Goal: Task Accomplishment & Management: Use online tool/utility

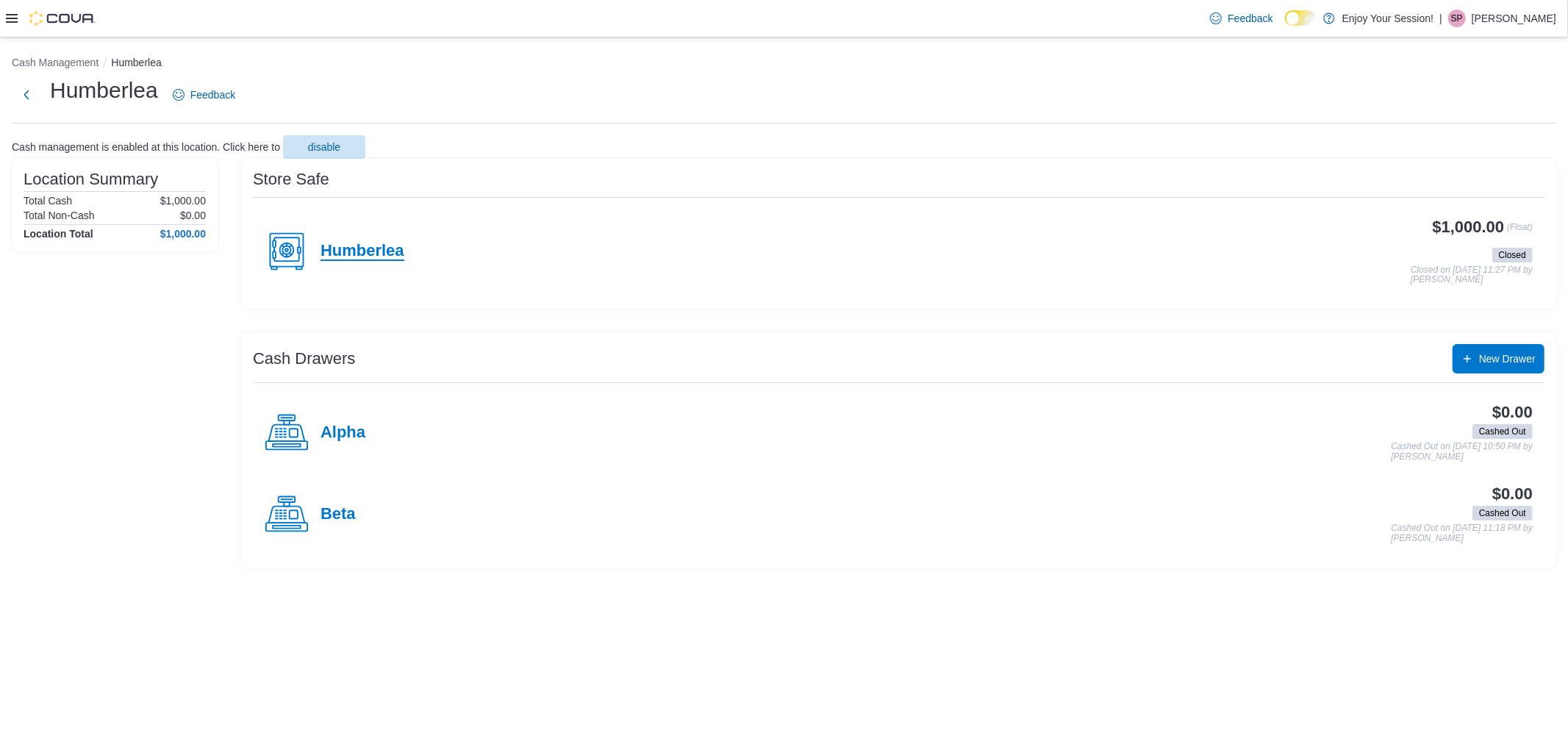
click at [355, 245] on h4 "Humberlea" at bounding box center [362, 252] width 84 height 19
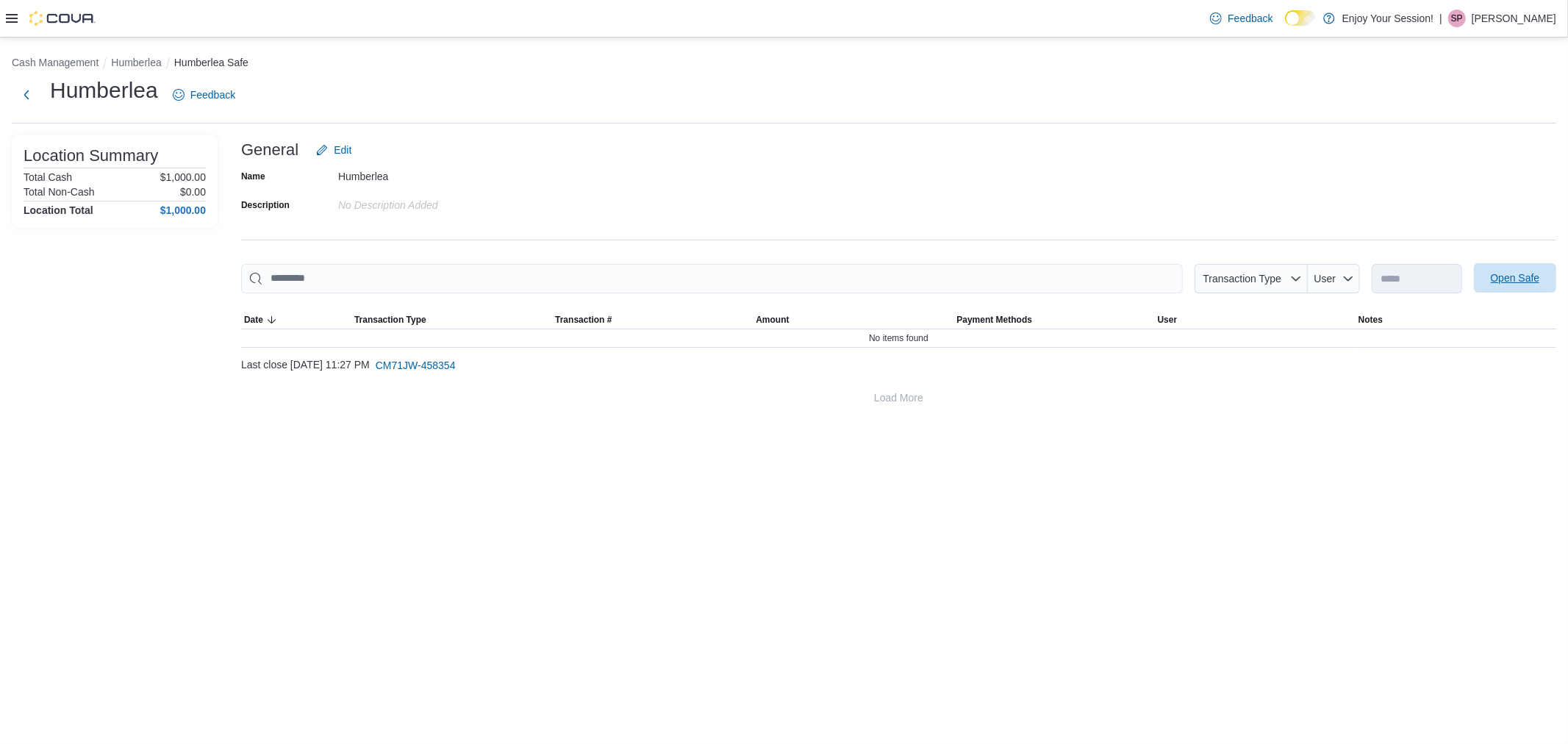
click at [1512, 275] on span "Open Safe" at bounding box center [1516, 278] width 49 height 15
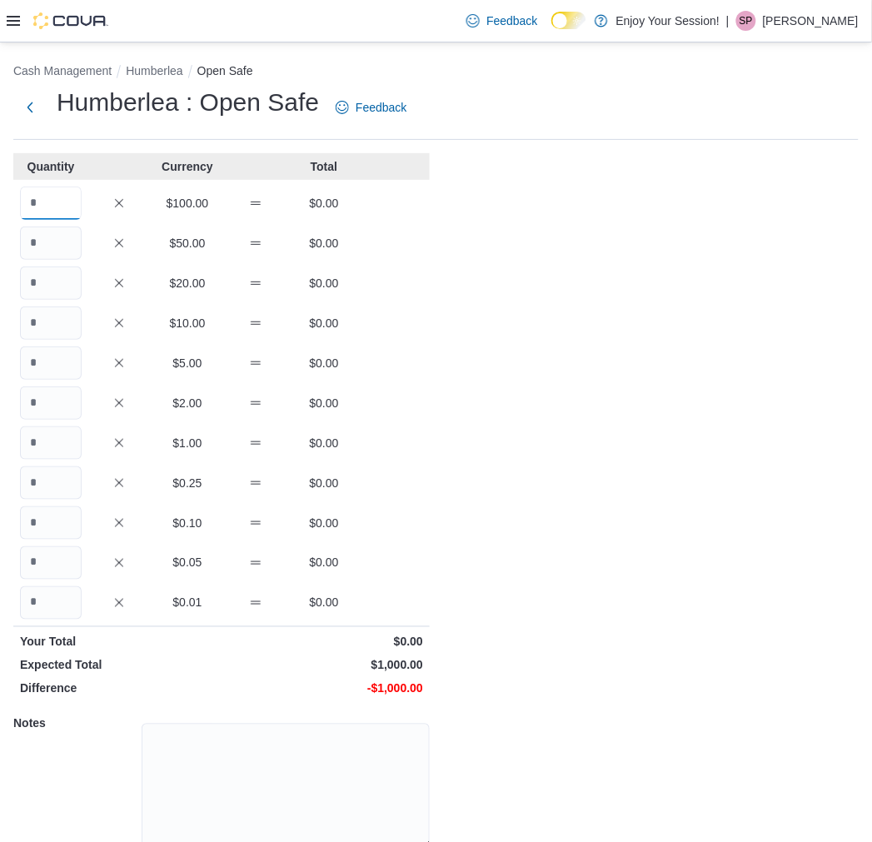
click at [62, 212] on input "Quantity" at bounding box center [51, 203] width 62 height 33
type input "*"
type input "**"
type input "*"
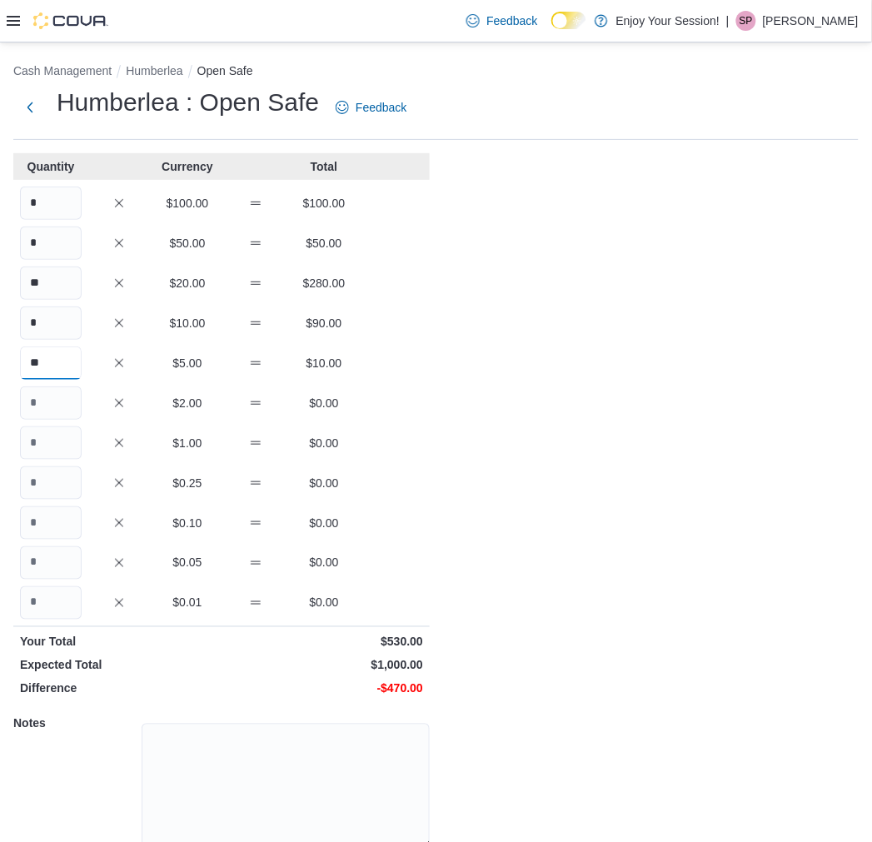
type input "**"
type input "***"
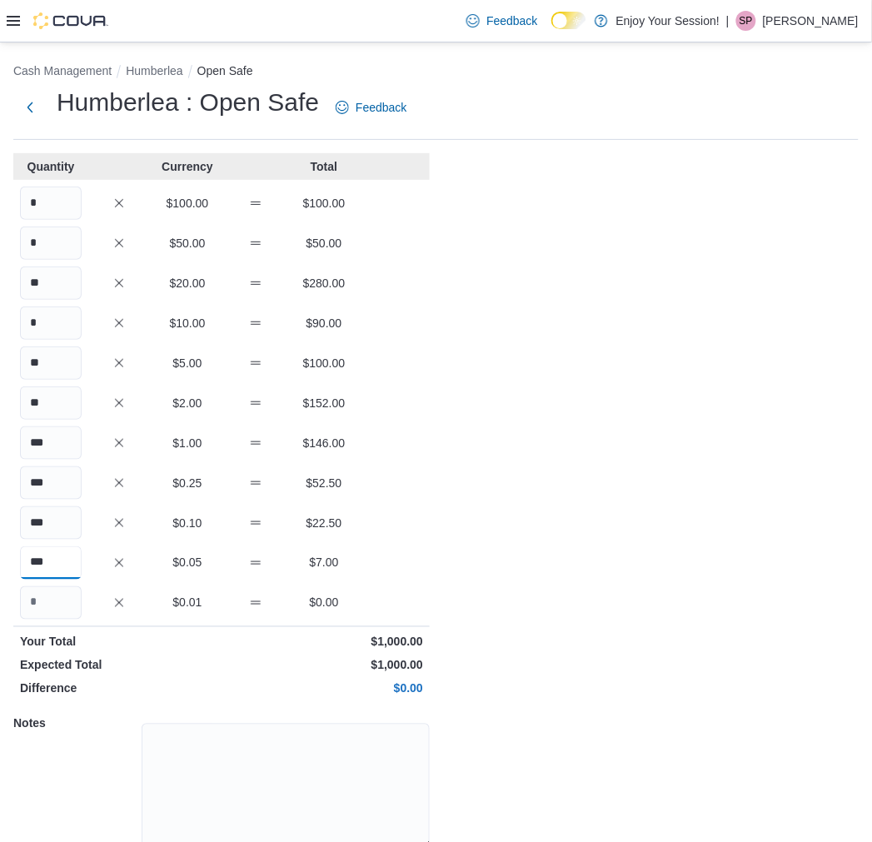
type input "***"
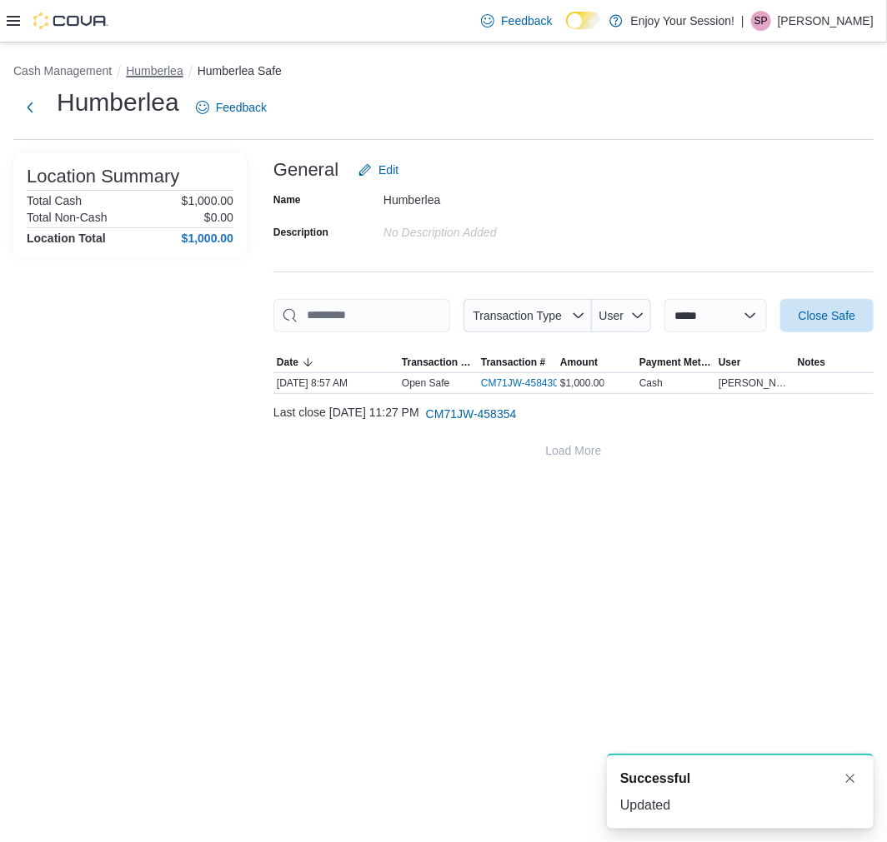
click at [144, 67] on button "Humberlea" at bounding box center [154, 70] width 57 height 13
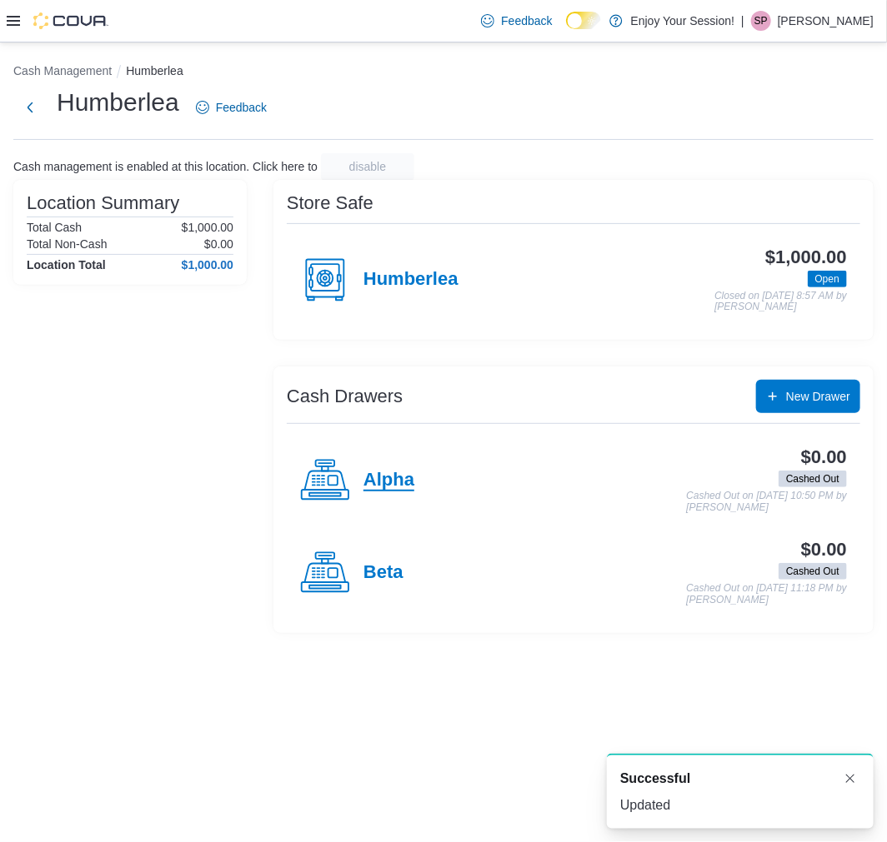
click at [397, 473] on h4 "Alpha" at bounding box center [388, 481] width 51 height 22
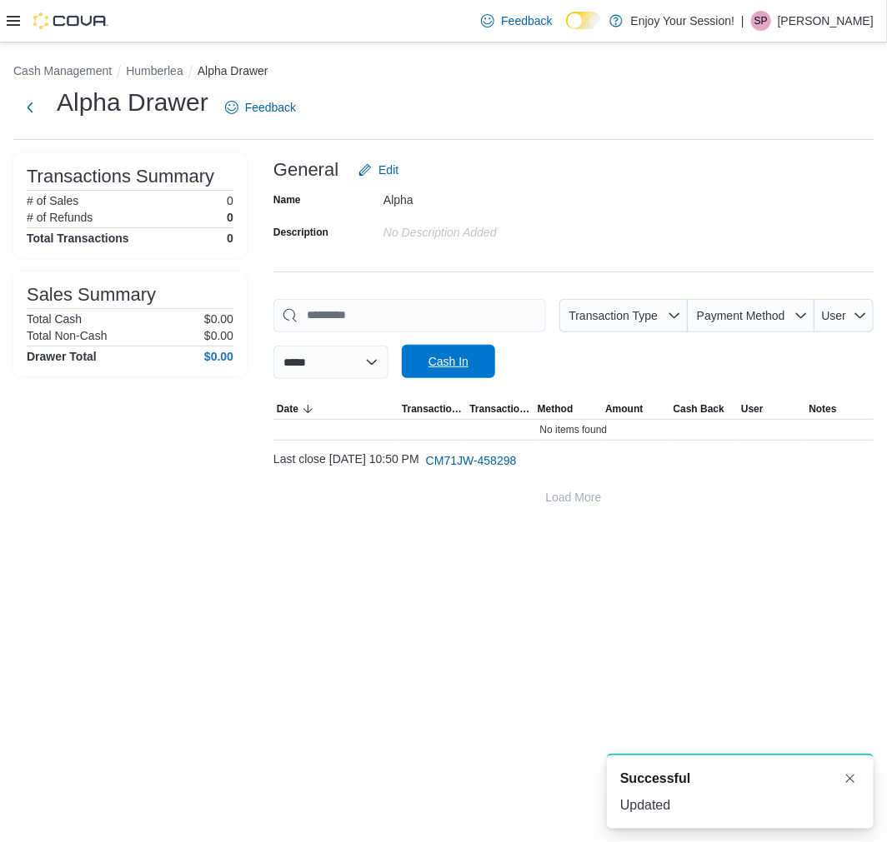
click at [468, 360] on span "Cash In" at bounding box center [448, 361] width 40 height 17
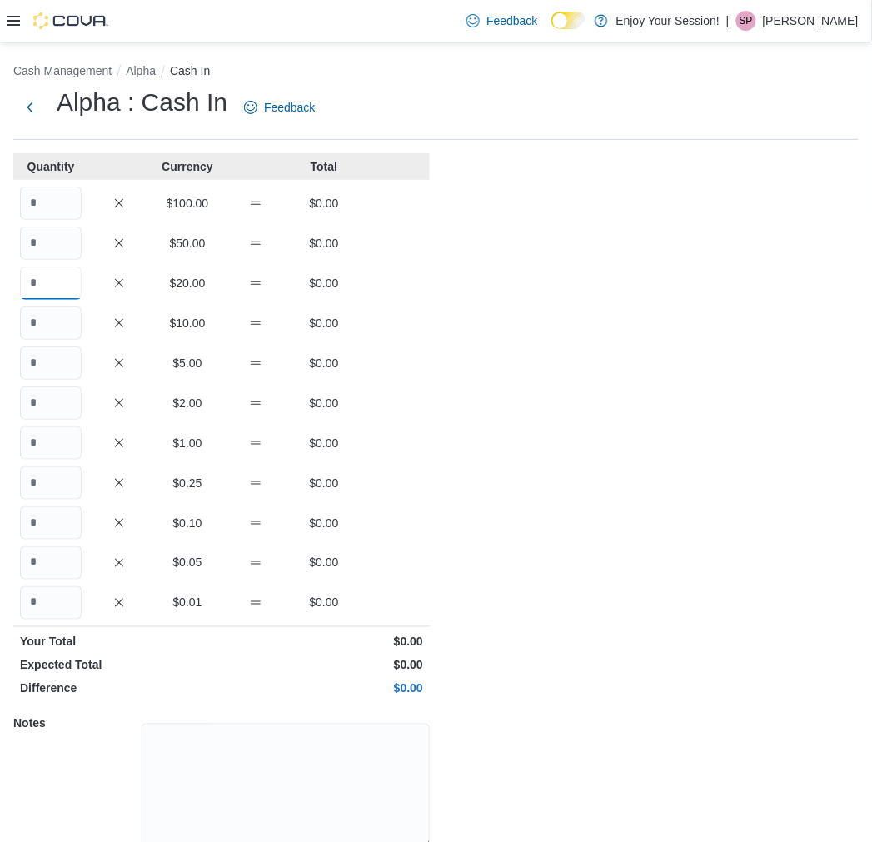
click at [37, 285] on input "Quantity" at bounding box center [51, 283] width 62 height 33
type input "*"
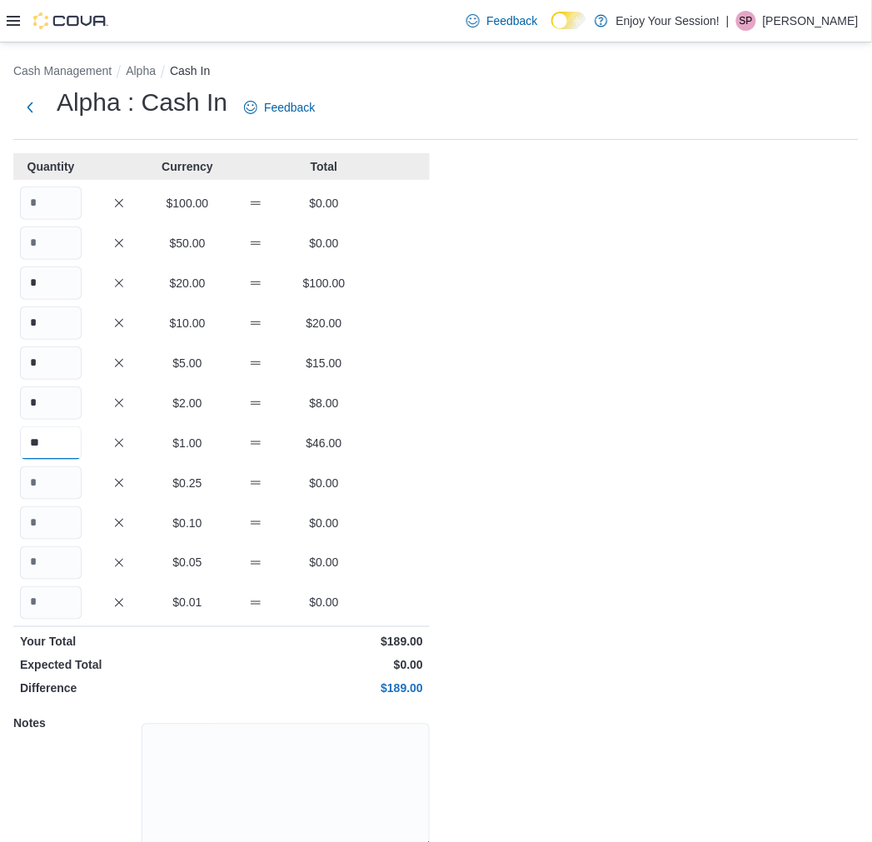
type input "**"
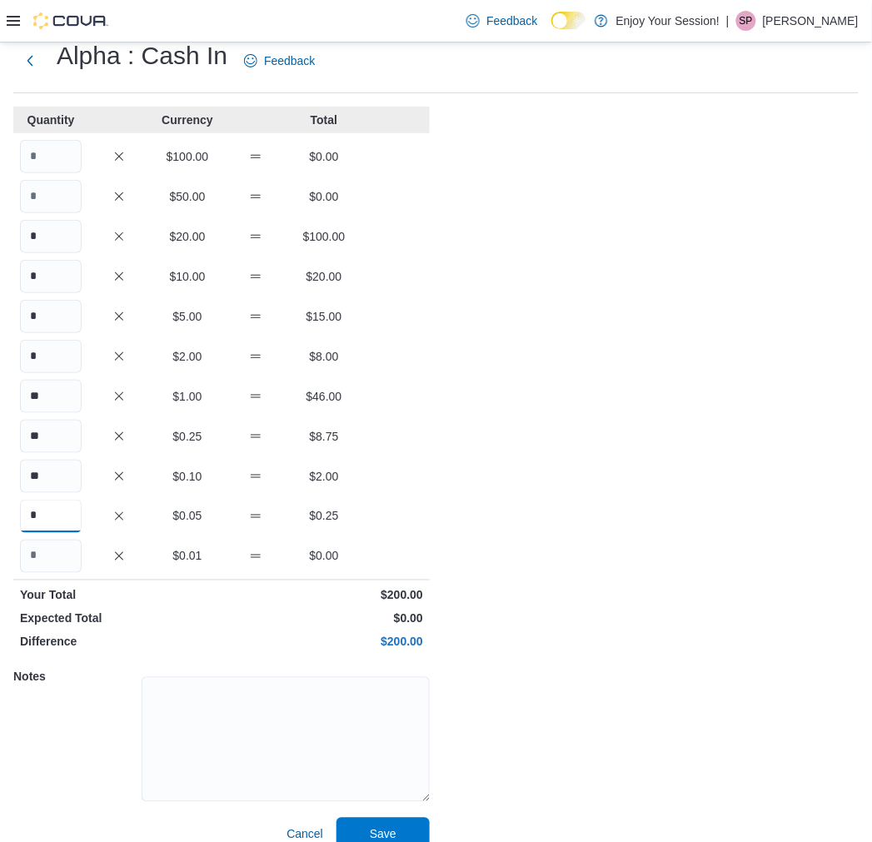
scroll to position [69, 0]
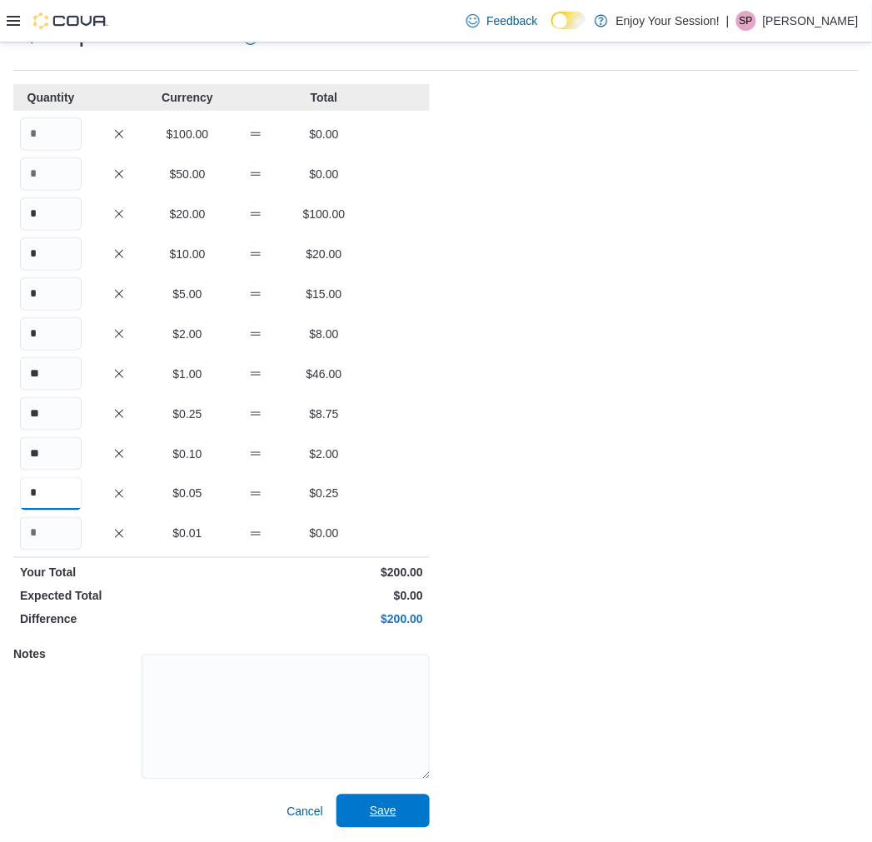
type input "*"
click at [396, 812] on span "Save" at bounding box center [383, 811] width 27 height 17
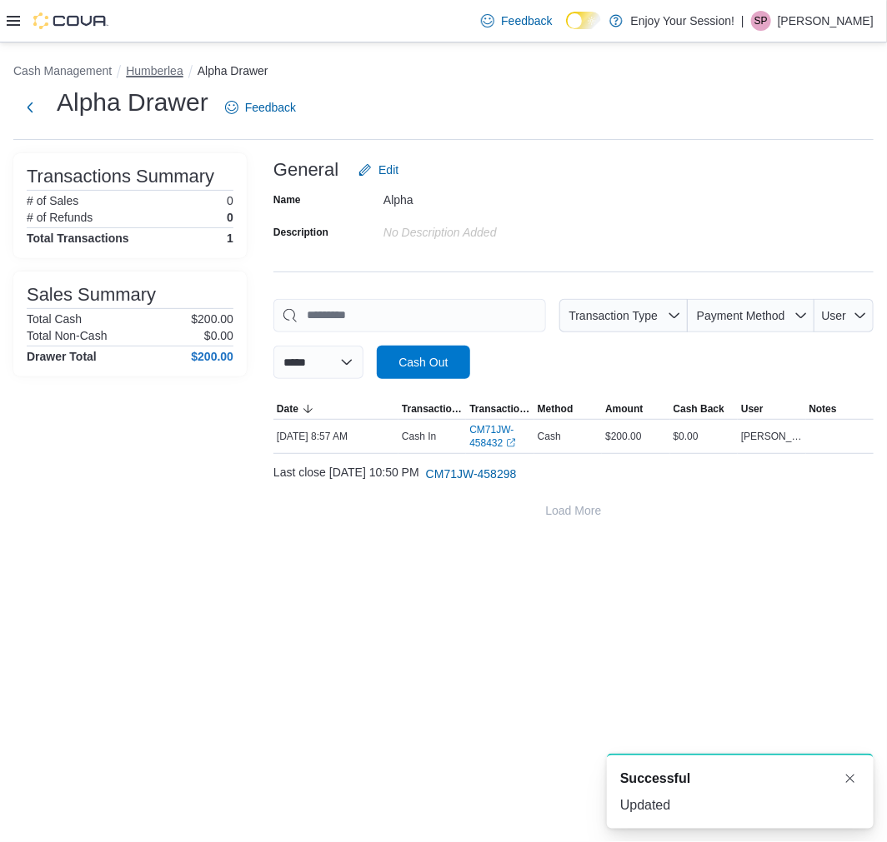
click at [153, 69] on button "Humberlea" at bounding box center [154, 70] width 57 height 13
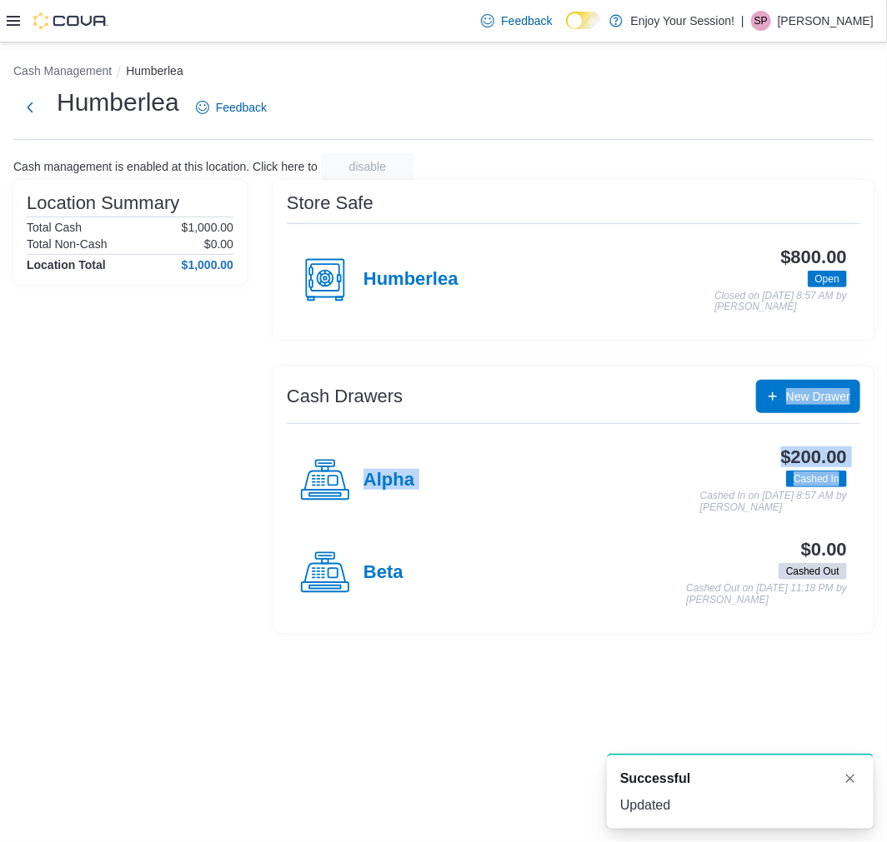
click at [363, 496] on div "Cash Drawers New Drawer Alpha $200.00 Cashed In Cashed In on [DATE] 8:57 AM by …" at bounding box center [573, 500] width 600 height 267
click at [389, 572] on h4 "Beta" at bounding box center [383, 573] width 40 height 22
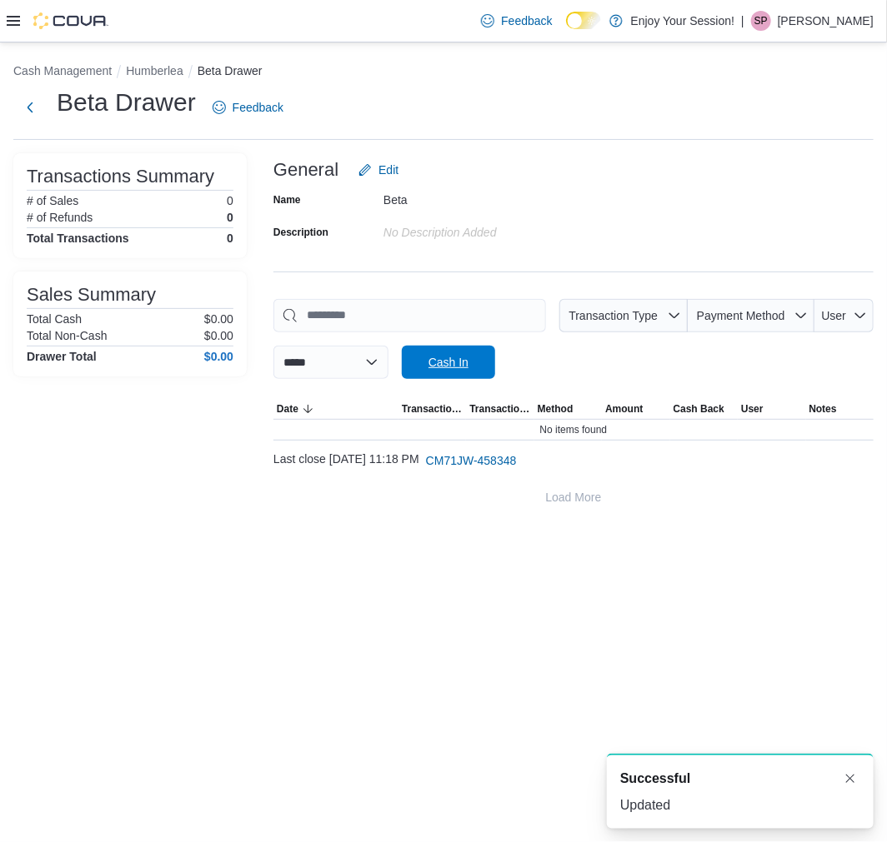
click at [468, 369] on span "Cash In" at bounding box center [448, 362] width 40 height 17
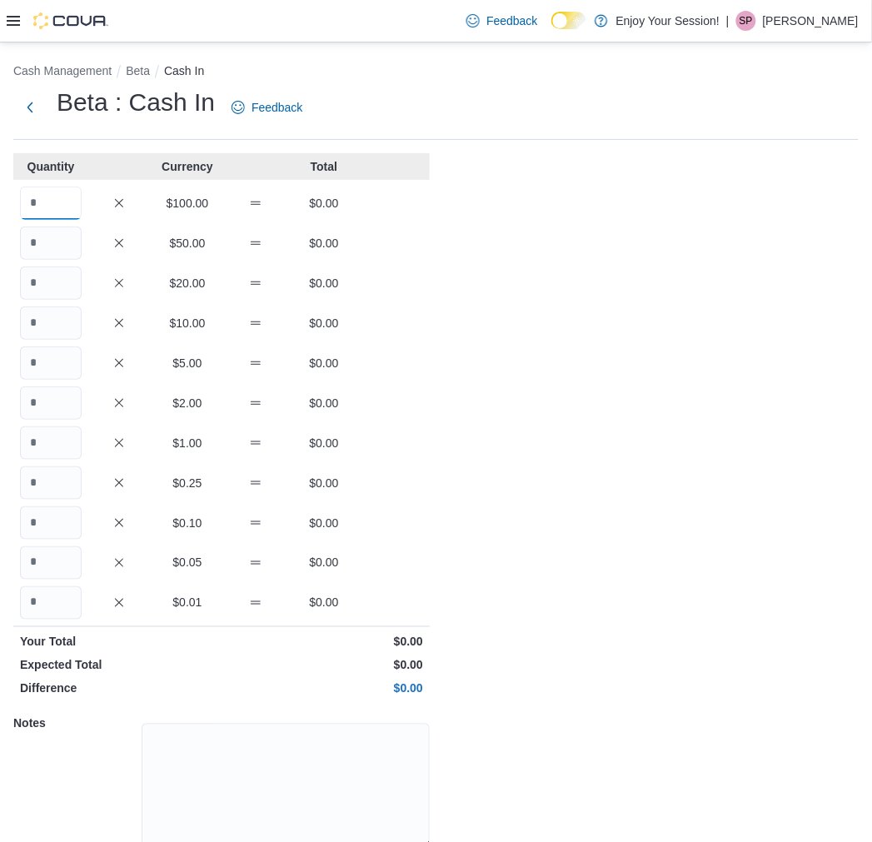
click at [43, 207] on input "Quantity" at bounding box center [51, 203] width 62 height 33
click at [48, 292] on input "Quantity" at bounding box center [51, 283] width 62 height 33
type input "*"
type input "**"
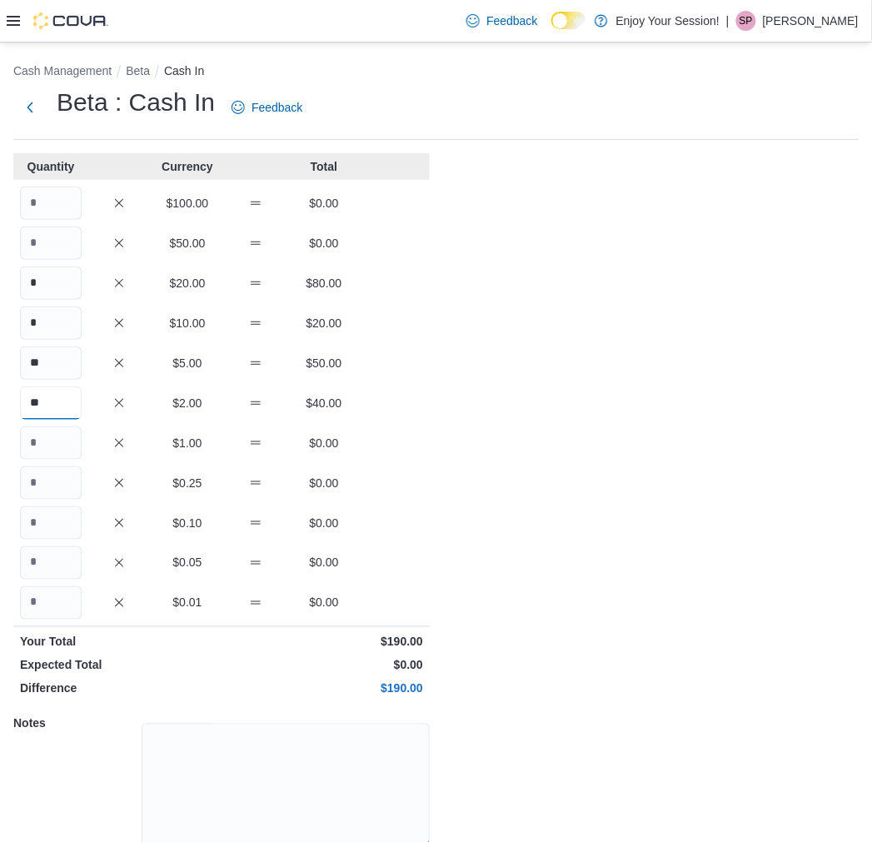
type input "**"
type input "*"
type input "**"
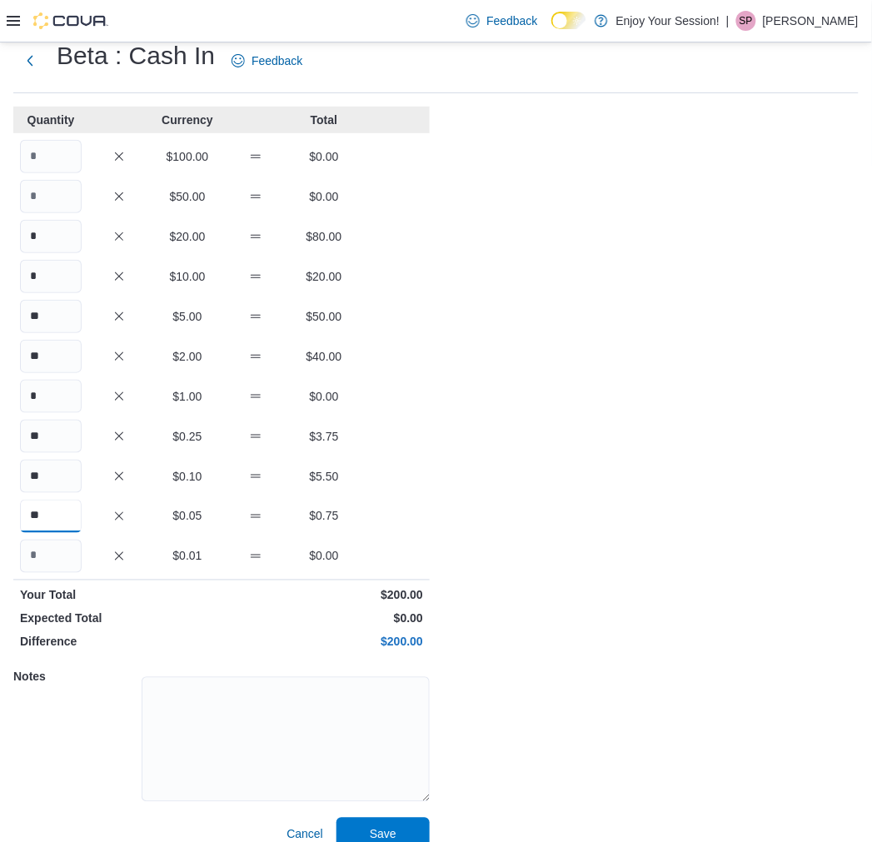
scroll to position [69, 0]
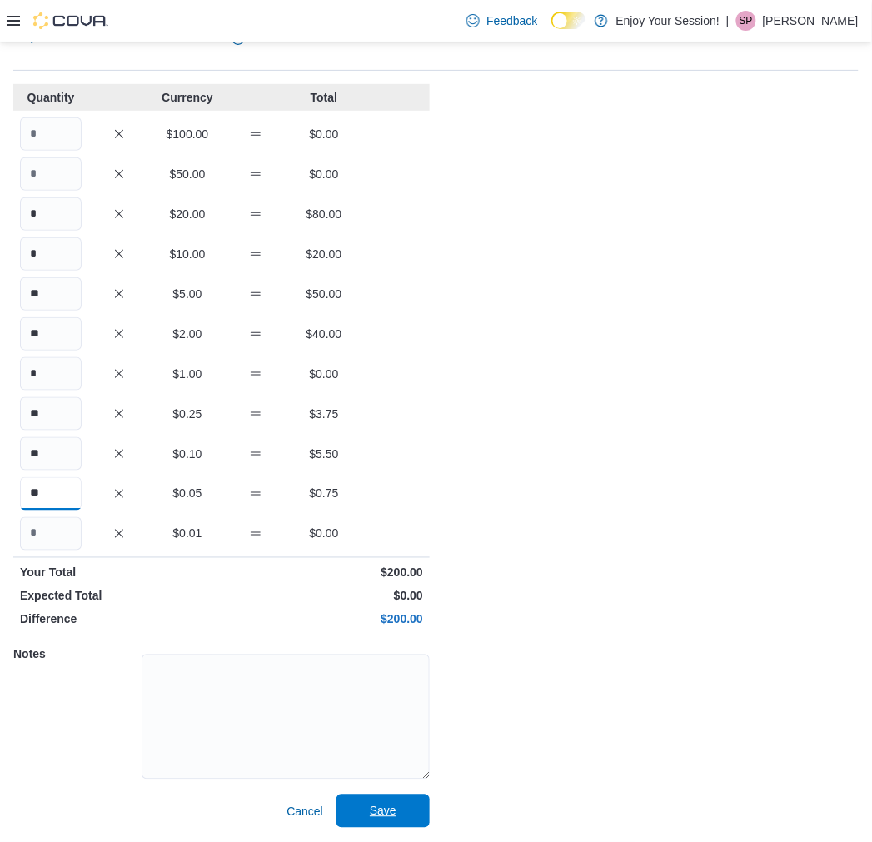
type input "**"
click at [383, 809] on span "Save" at bounding box center [383, 811] width 27 height 17
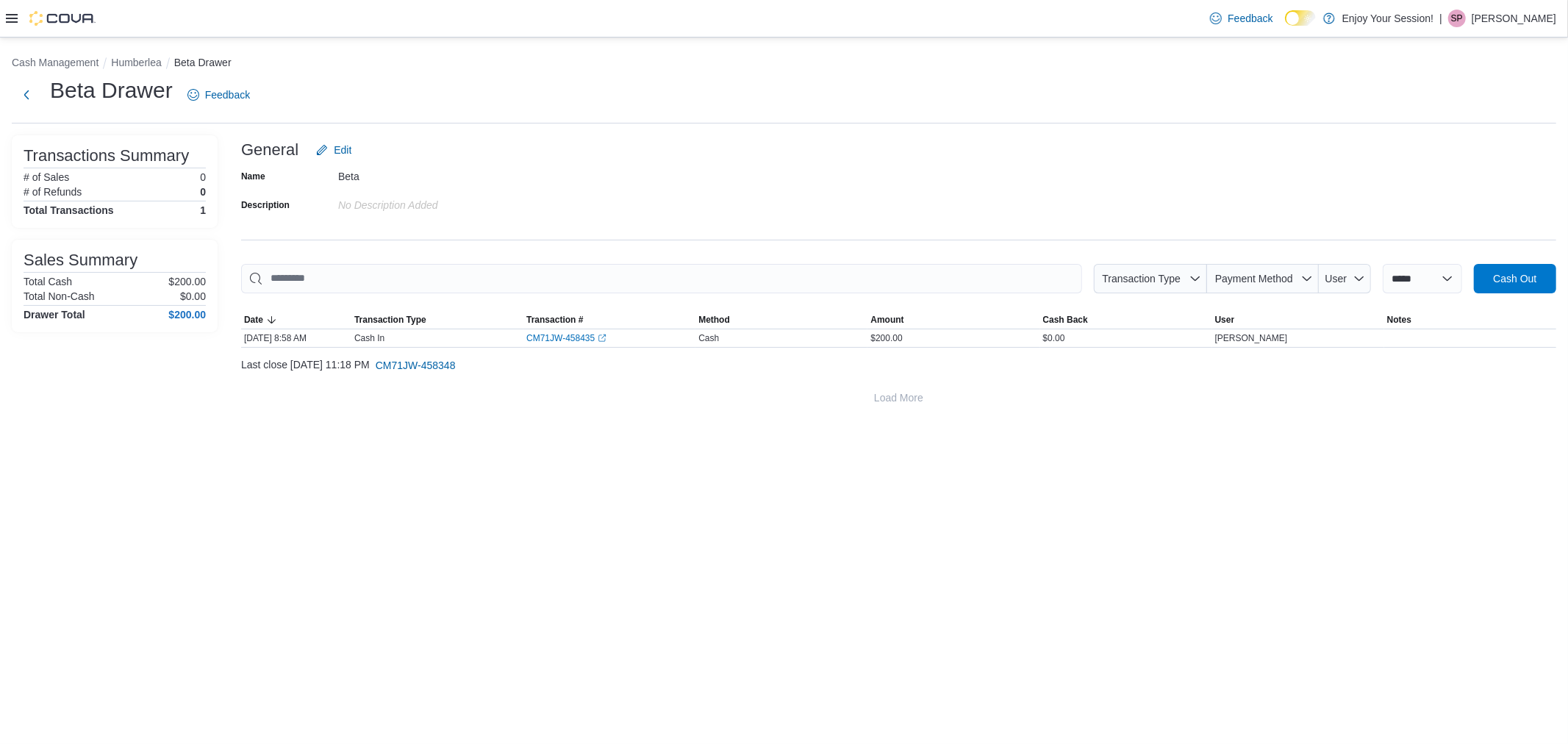
click at [4, 16] on div "Feedback Dark Mode Enjoy Your Session! | SP [PERSON_NAME]" at bounding box center [784, 19] width 1568 height 37
click at [11, 16] on icon at bounding box center [11, 18] width 11 height 11
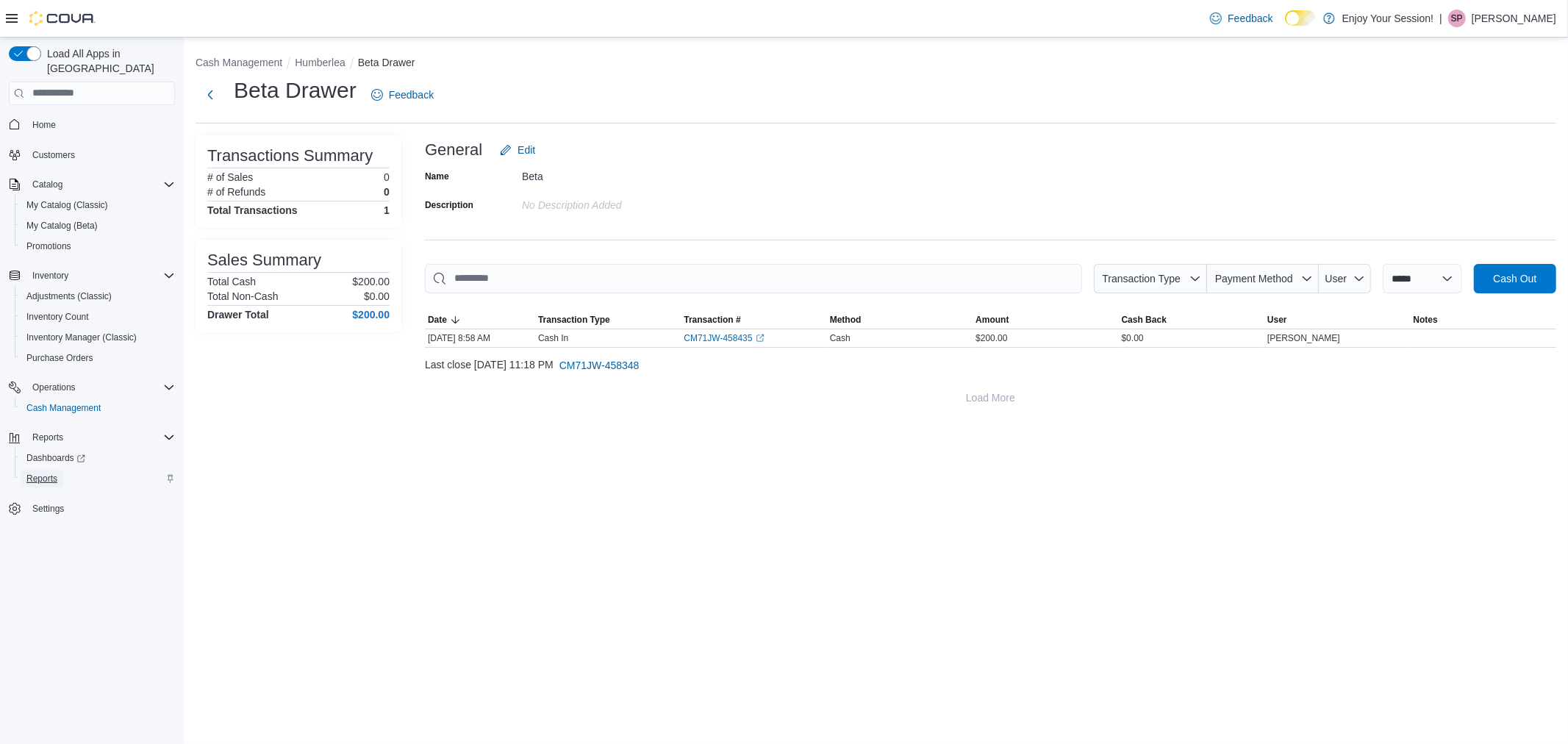
click at [44, 473] on span "Reports" at bounding box center [41, 478] width 31 height 11
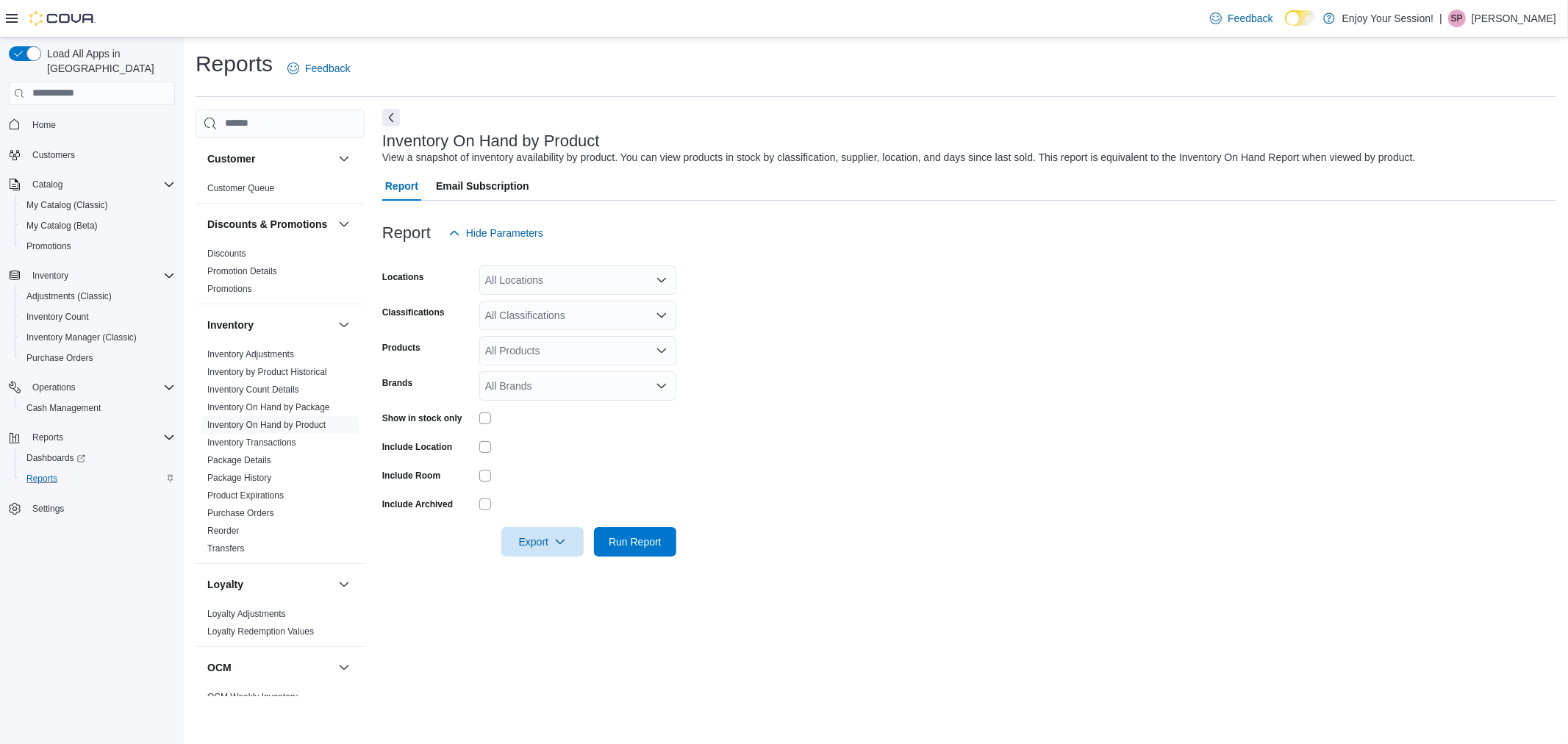
click at [540, 285] on div "All Locations" at bounding box center [577, 280] width 197 height 29
type input "***"
click at [532, 302] on span "Humberlea" at bounding box center [536, 304] width 50 height 15
click at [728, 302] on form "Locations [GEOGRAPHIC_DATA] Combo box. Selected. [GEOGRAPHIC_DATA]. Press Backs…" at bounding box center [969, 402] width 1174 height 309
click at [557, 324] on div "All Classifications" at bounding box center [577, 315] width 197 height 29
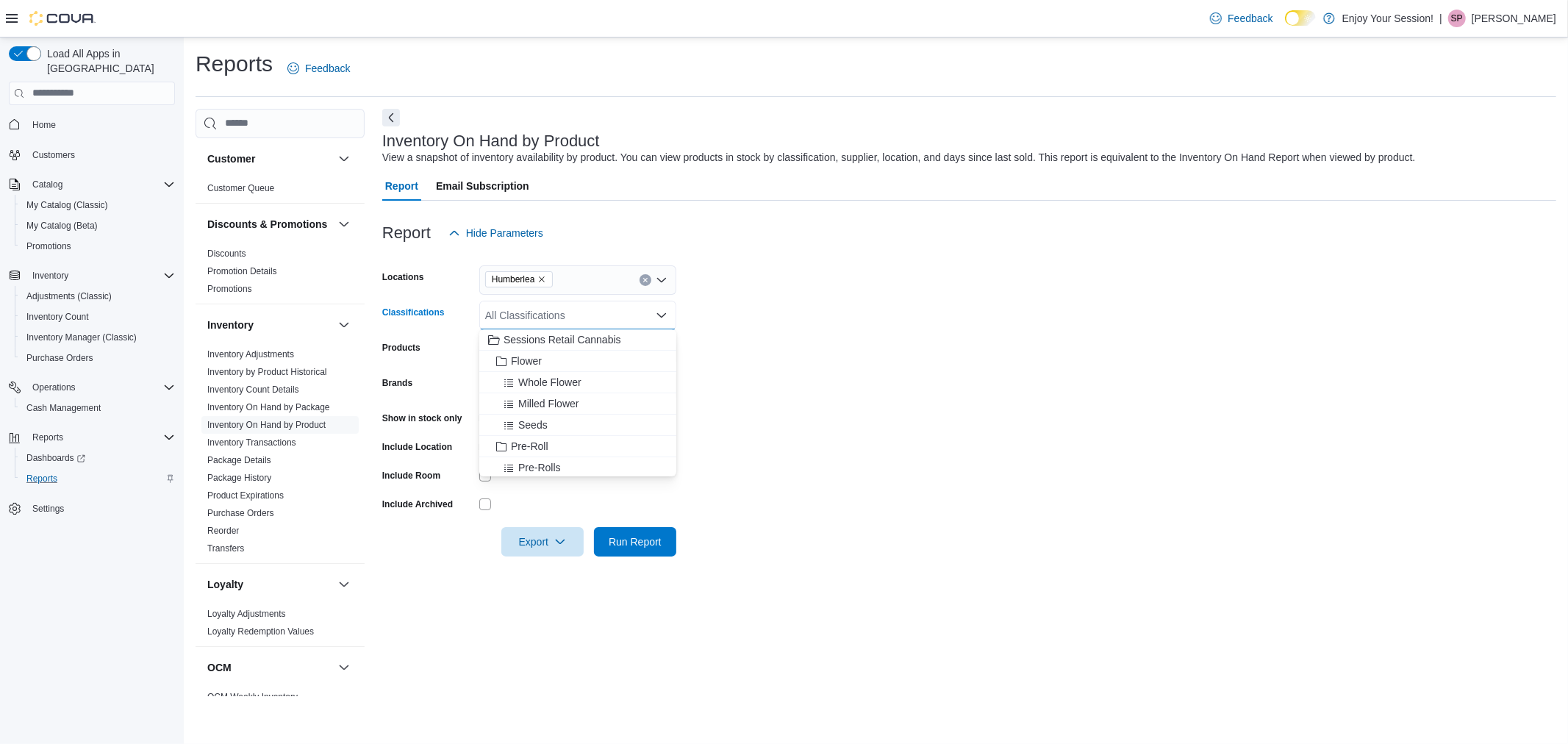
click at [636, 244] on div "Report Hide Parameters" at bounding box center [969, 232] width 1174 height 29
click at [567, 319] on div "All Classifications" at bounding box center [577, 315] width 197 height 29
click at [570, 312] on div "All Classifications Combo box. Selected. Combo box input. All Classifications. …" at bounding box center [577, 315] width 197 height 29
click at [532, 329] on span "Topicals" at bounding box center [529, 330] width 37 height 15
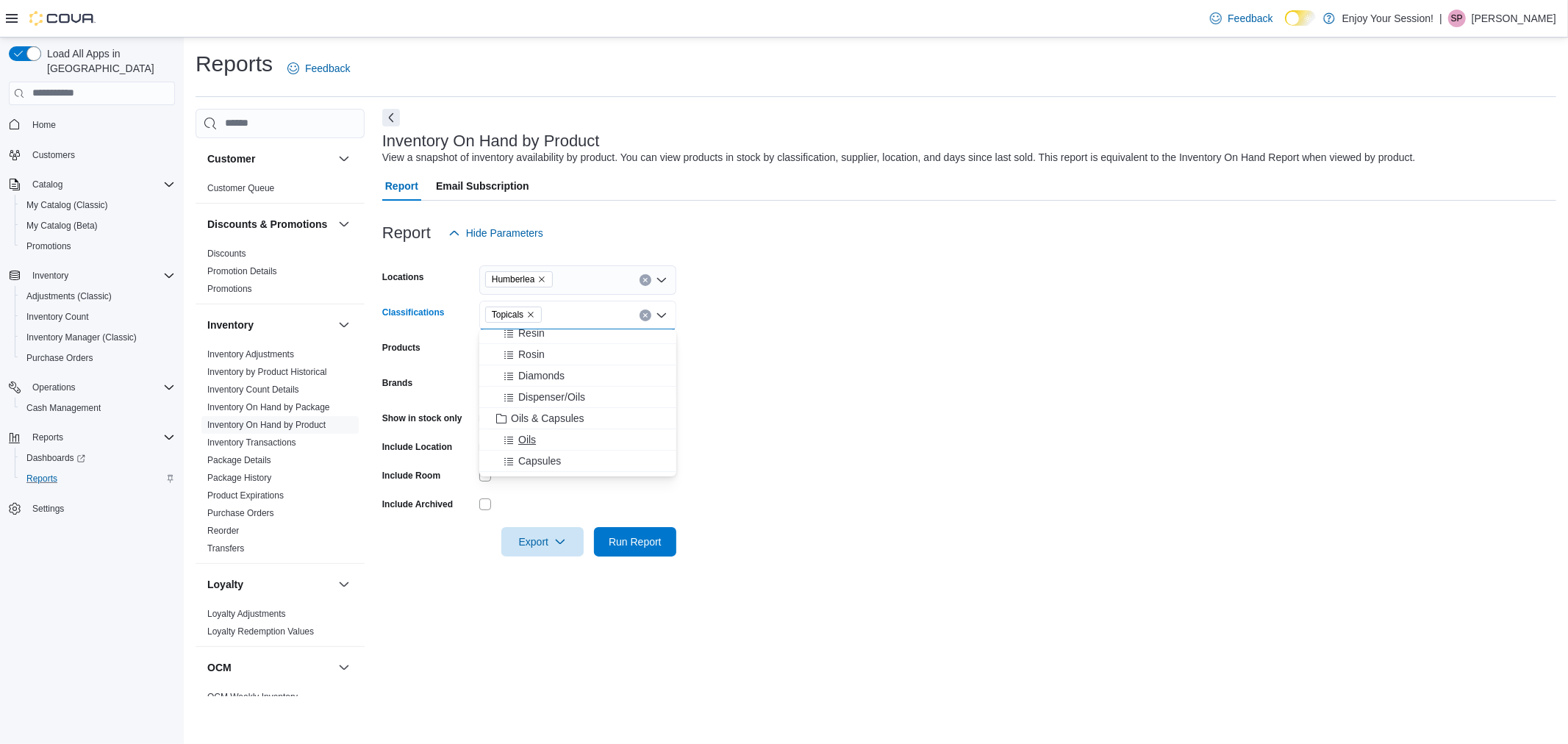
scroll to position [416, 0]
click at [551, 456] on span "Oils & Capsules" at bounding box center [547, 457] width 73 height 15
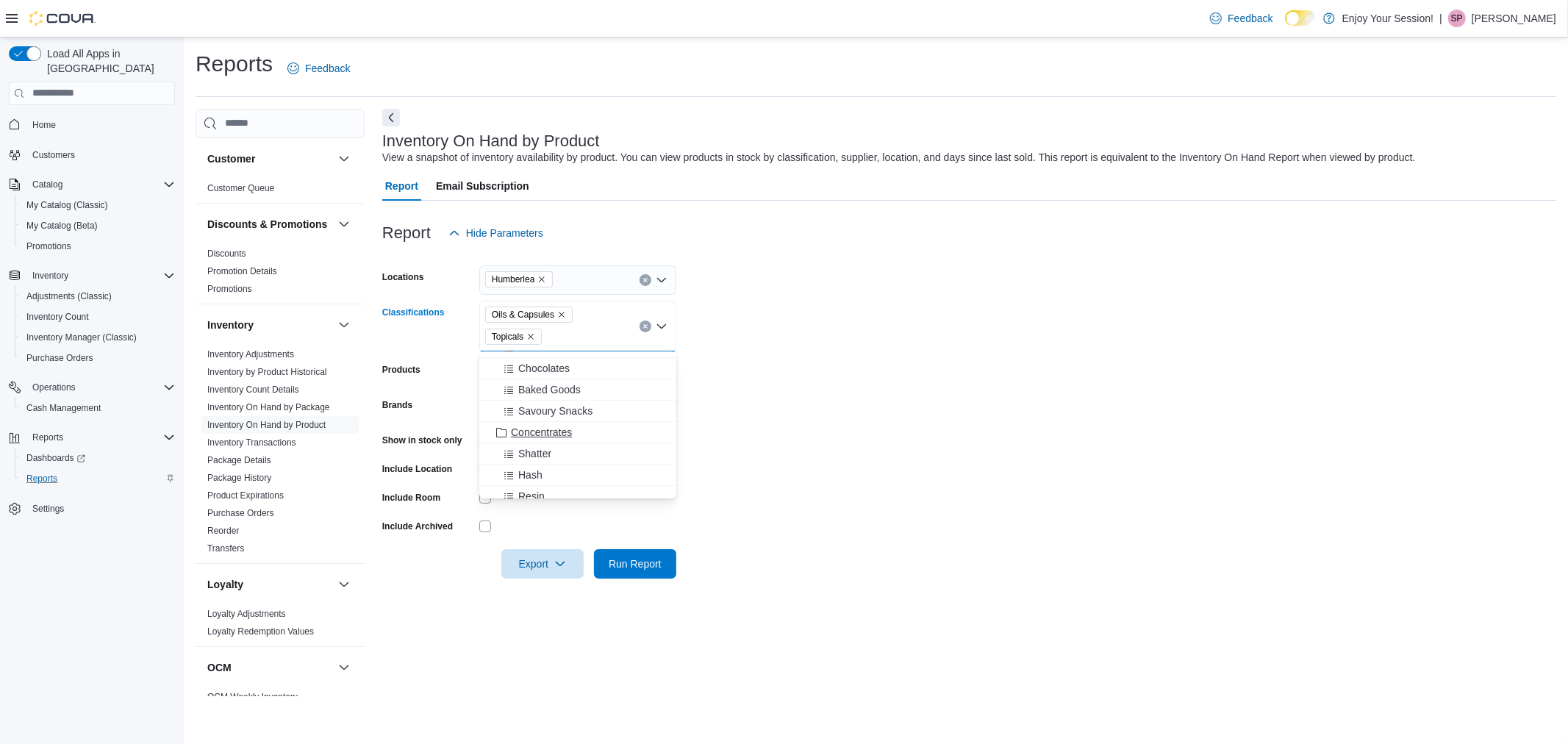
scroll to position [252, 0]
click at [577, 335] on div "Oils & Capsules Topicals" at bounding box center [577, 327] width 197 height 51
click at [544, 420] on span "Concentrates" at bounding box center [541, 419] width 61 height 15
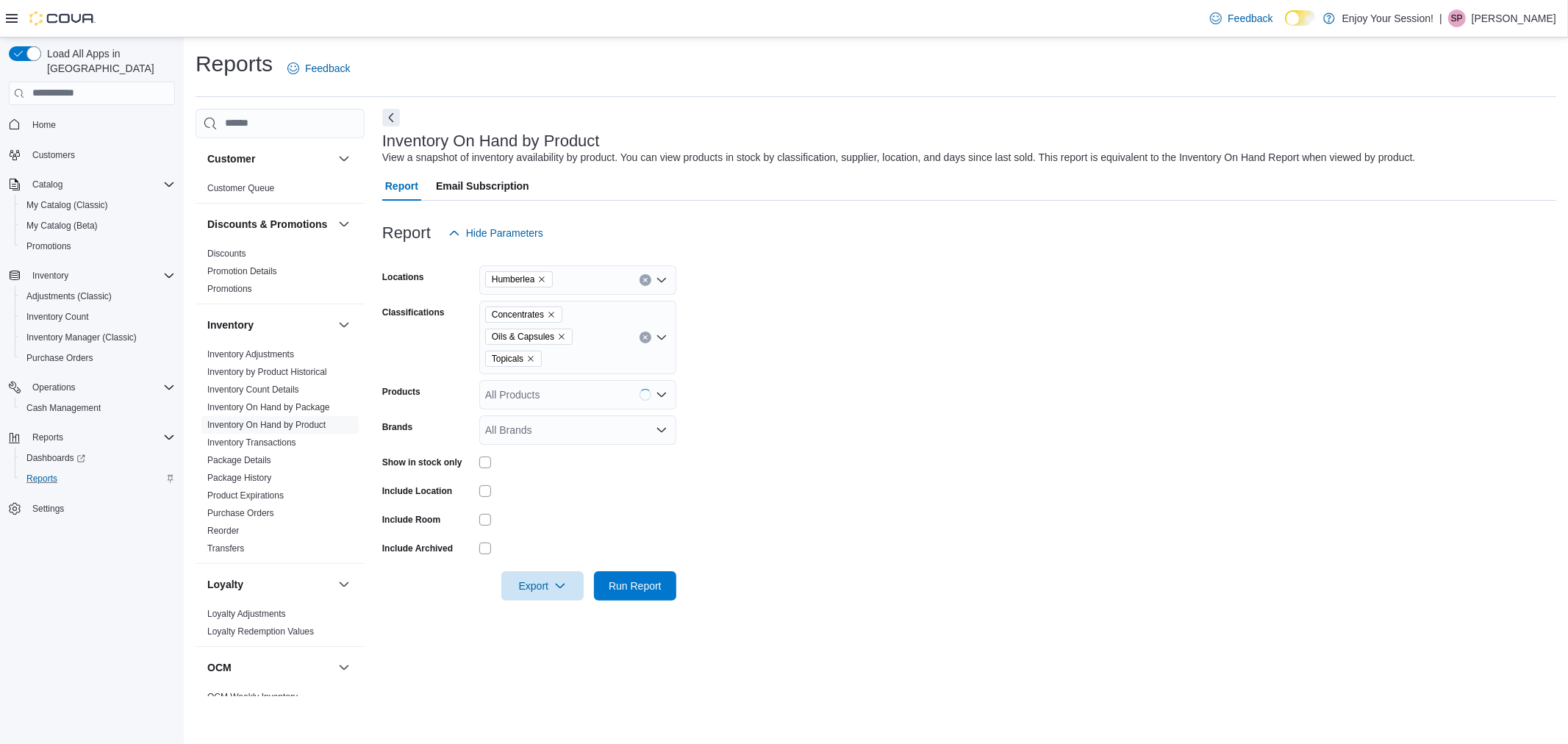
click at [739, 429] on form "Locations Humberlea Classifications Concentrates Oils & Capsules Topicals Produ…" at bounding box center [969, 425] width 1174 height 353
click at [660, 582] on span "Run Report" at bounding box center [635, 585] width 53 height 15
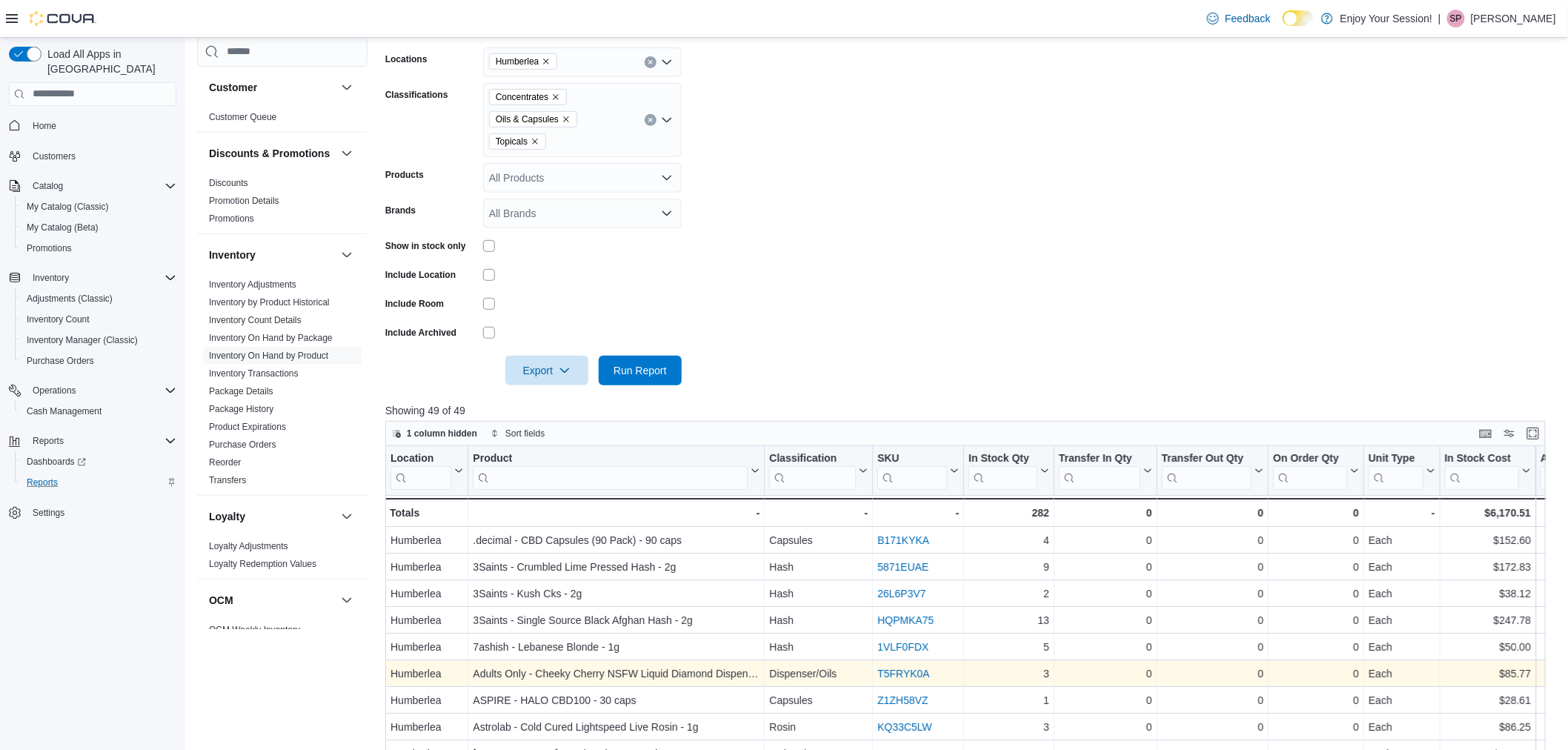
scroll to position [411, 0]
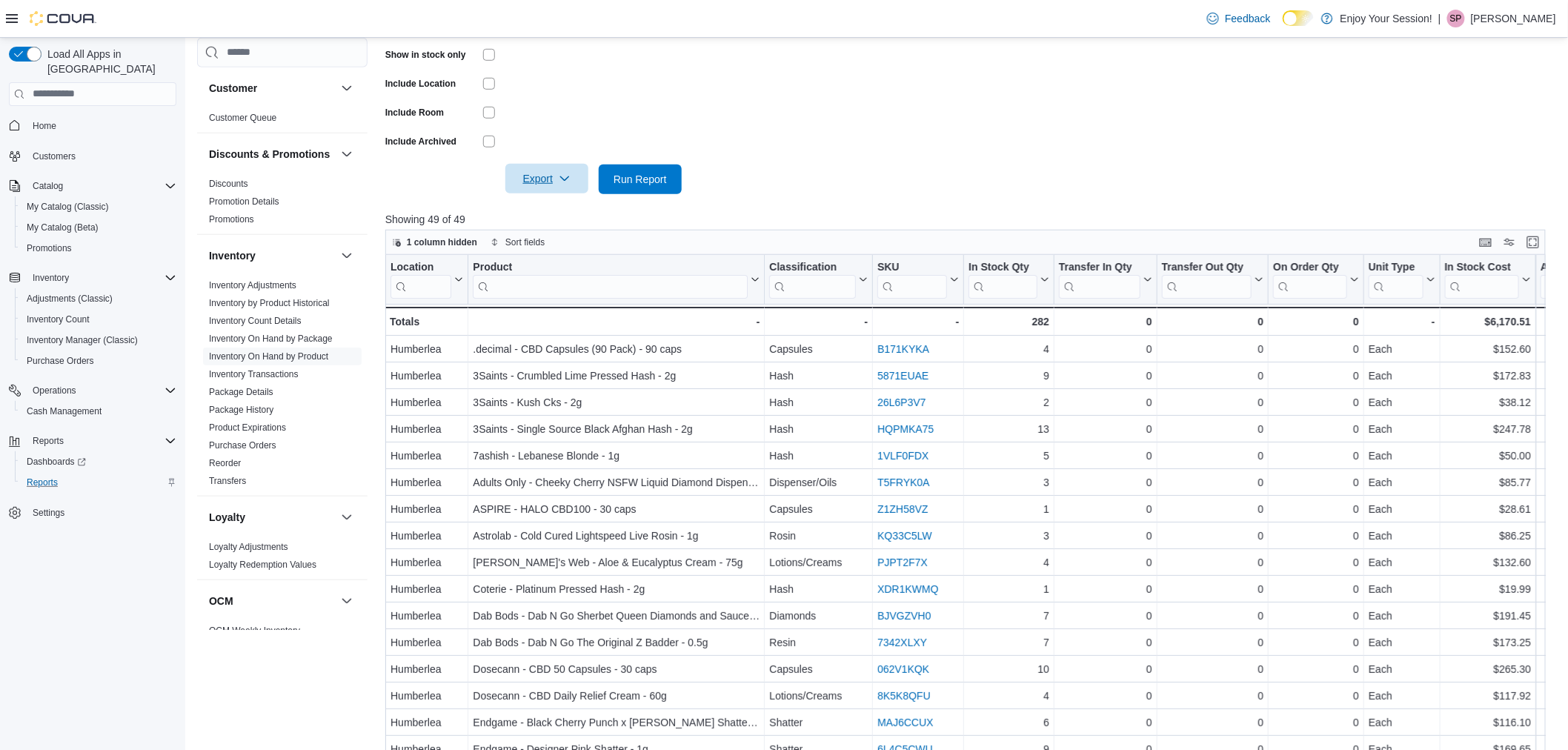
click at [544, 180] on span "Export" at bounding box center [546, 178] width 65 height 29
click at [549, 208] on span "Export to Excel" at bounding box center [549, 207] width 67 height 12
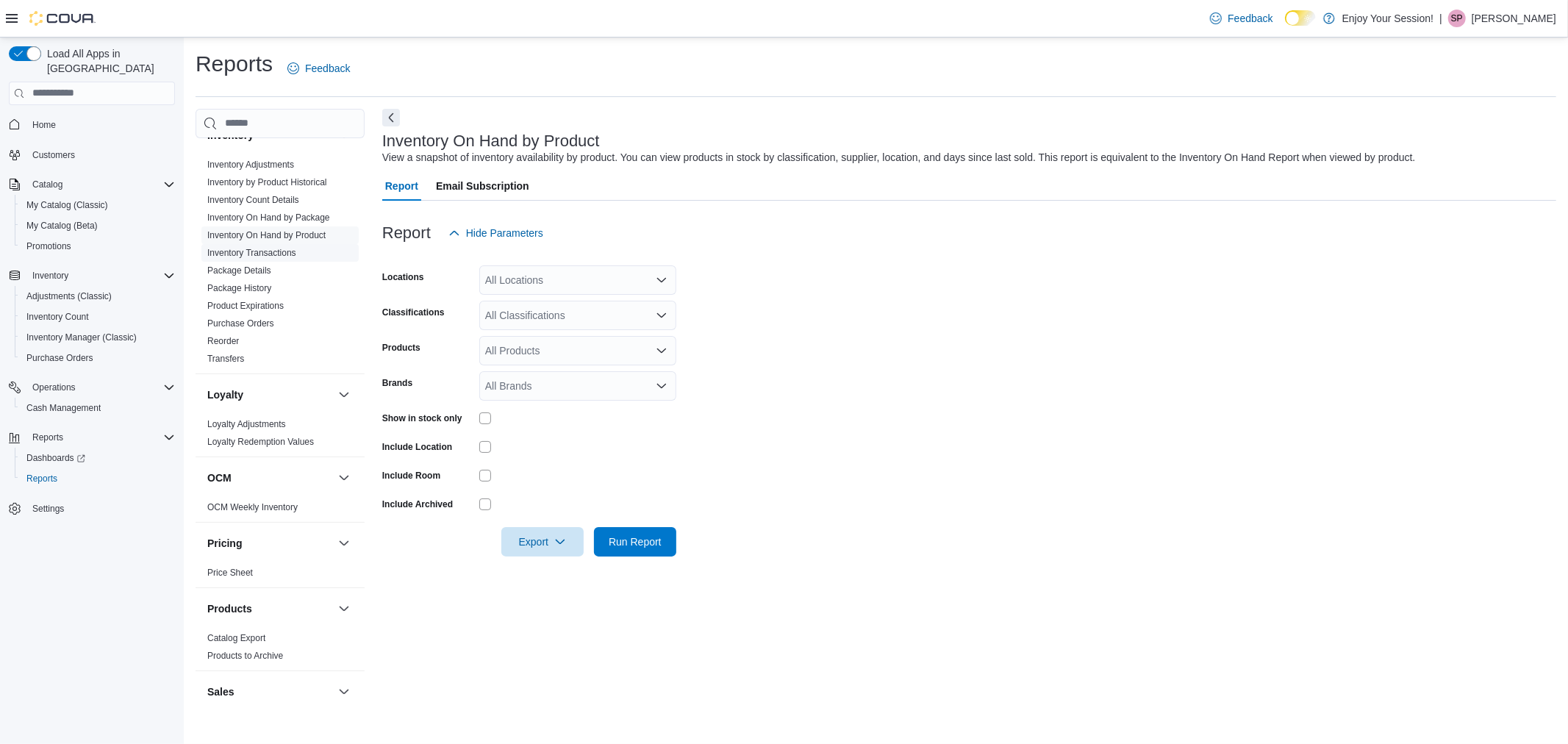
scroll to position [340, 0]
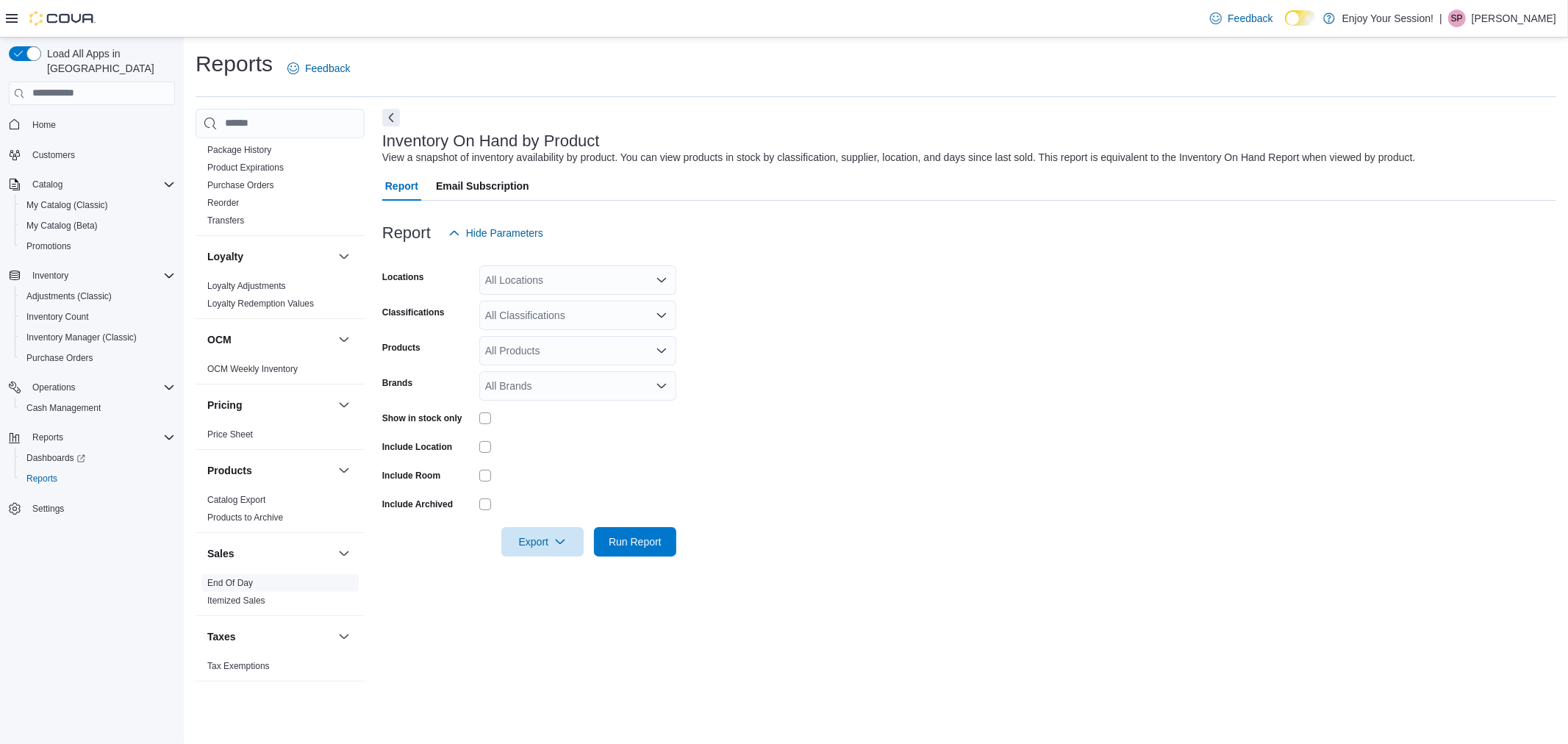
click at [236, 581] on link "End Of Day" at bounding box center [230, 583] width 46 height 11
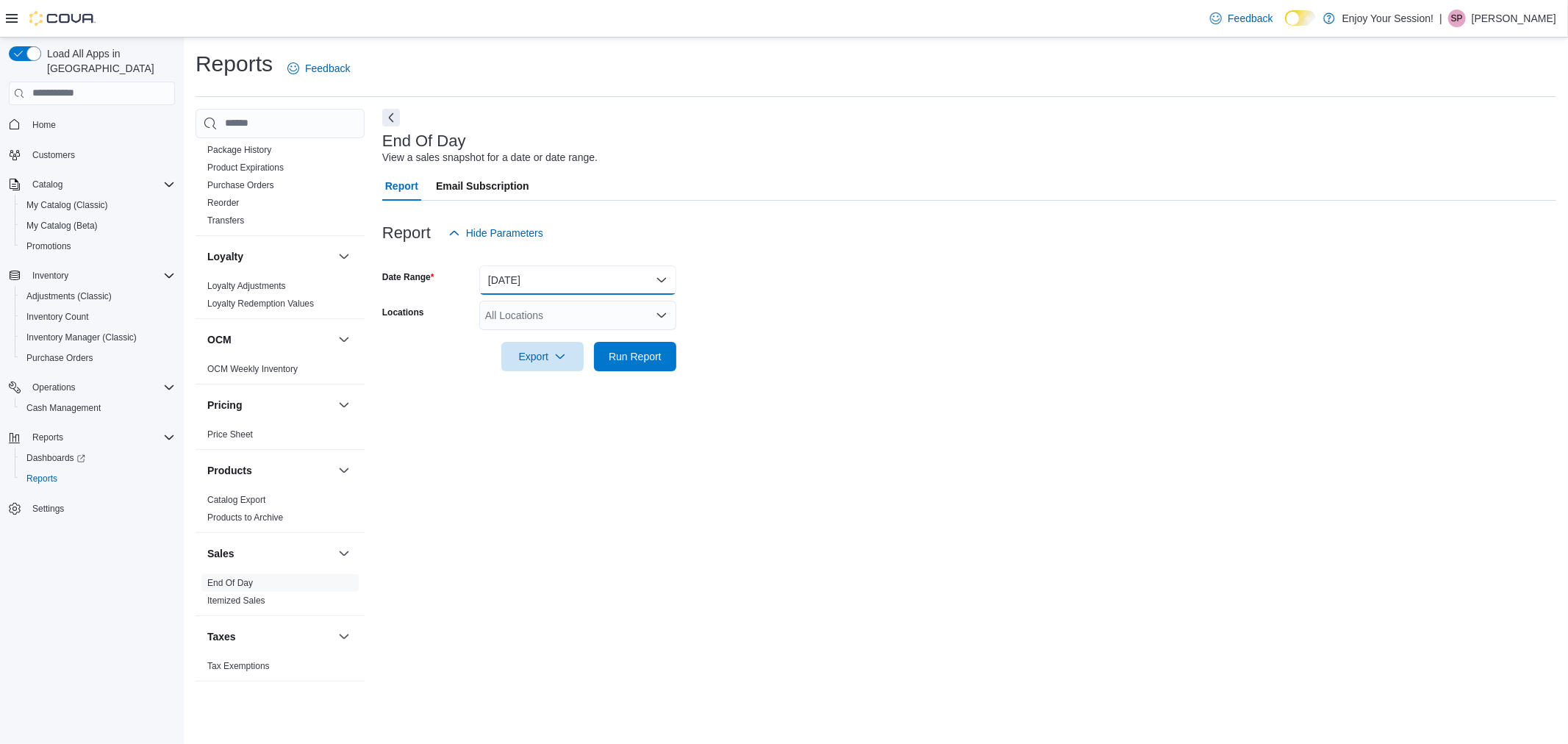
click at [566, 267] on button "Today" at bounding box center [577, 280] width 197 height 29
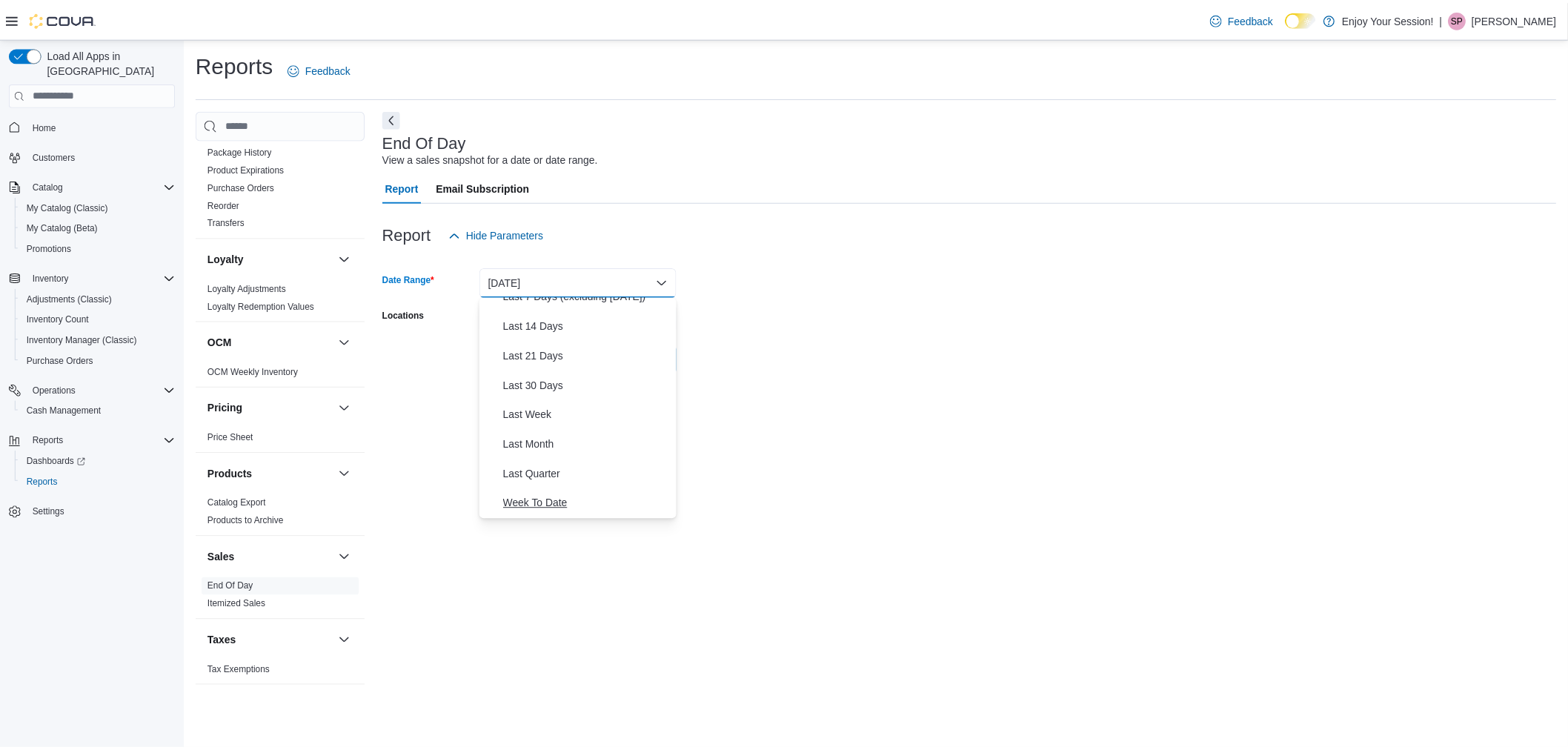
scroll to position [222, 0]
click at [540, 441] on span "Month To Date" at bounding box center [591, 446] width 169 height 18
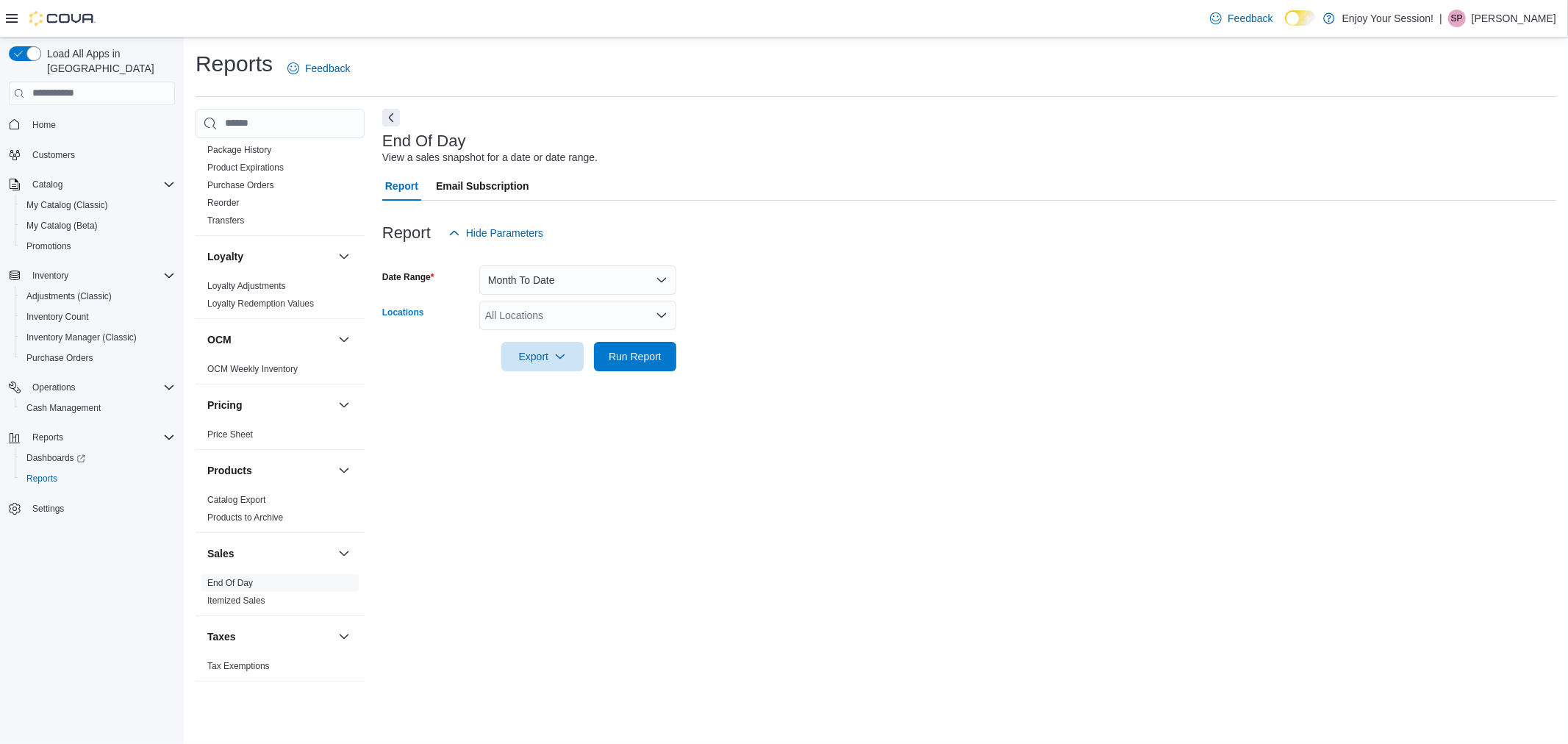
click at [536, 311] on div "All Locations" at bounding box center [577, 315] width 197 height 29
type input "***"
click at [540, 346] on span "Humberlea" at bounding box center [536, 340] width 50 height 15
click at [711, 347] on form "Date Range Month To Date Locations Humberlea Export Run Report" at bounding box center [969, 310] width 1174 height 124
click at [653, 358] on span "Run Report" at bounding box center [635, 356] width 53 height 15
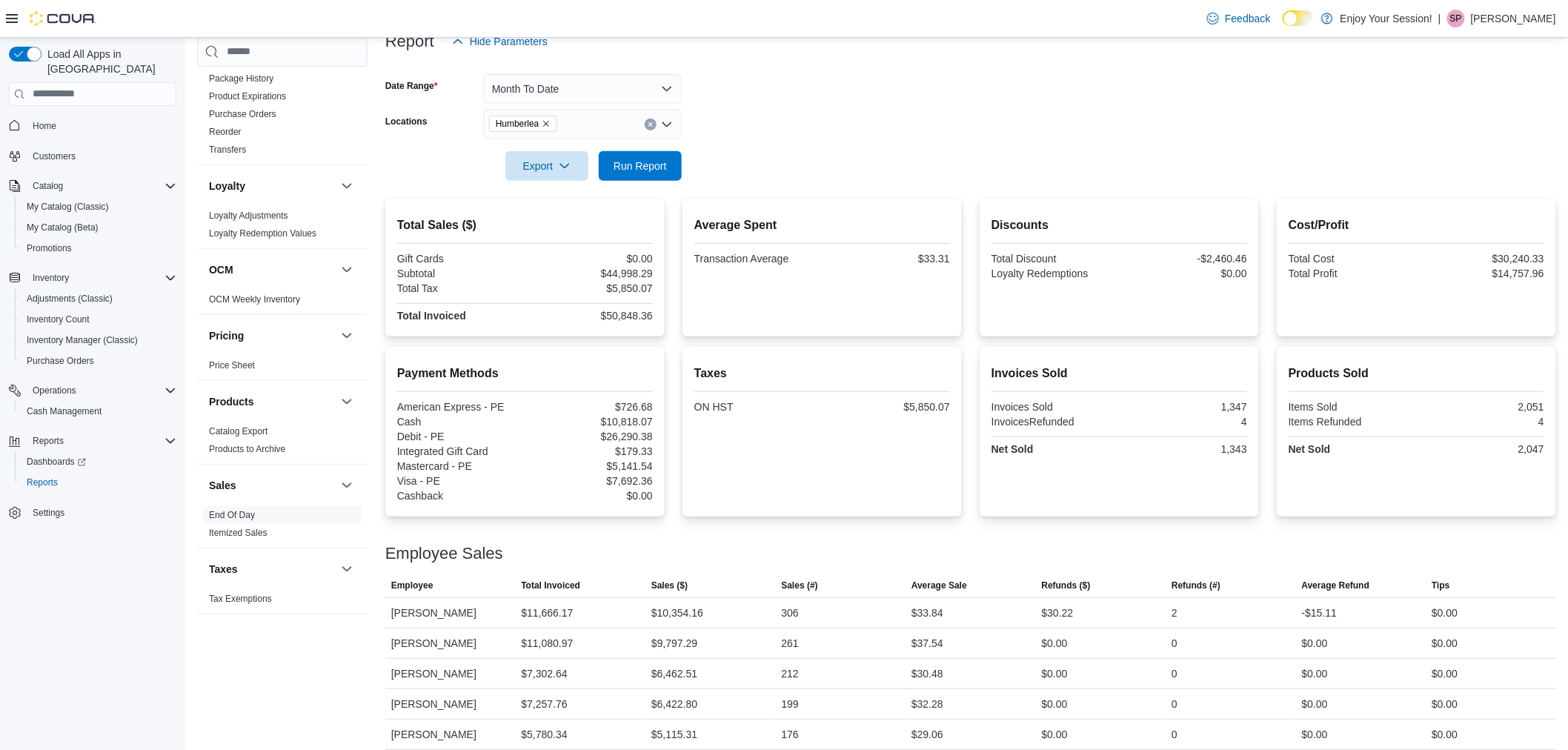
scroll to position [296, 0]
